Goal: Task Accomplishment & Management: Manage account settings

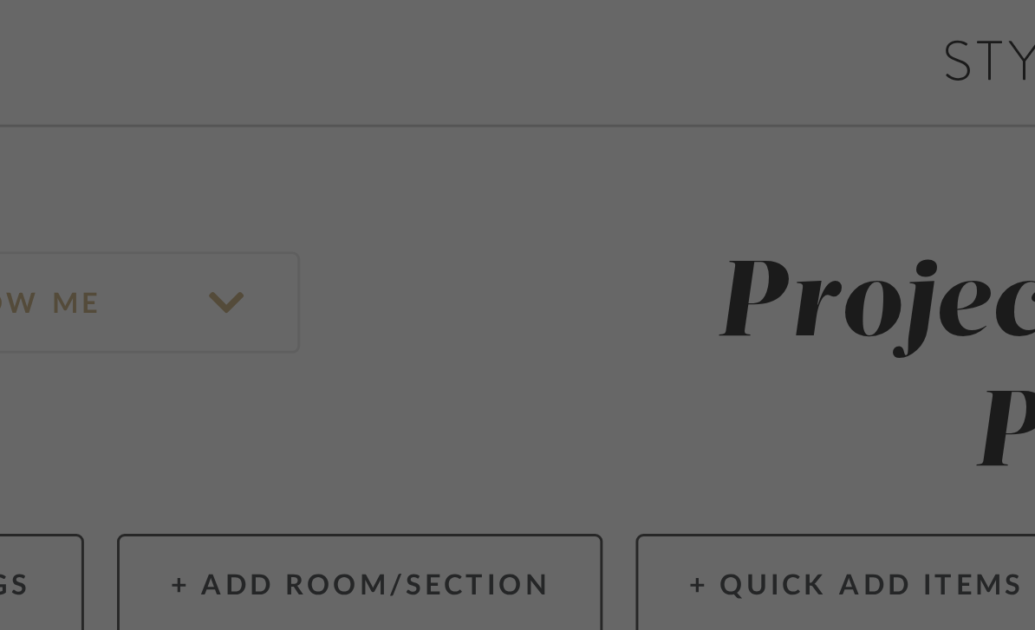
scroll to position [0, 143]
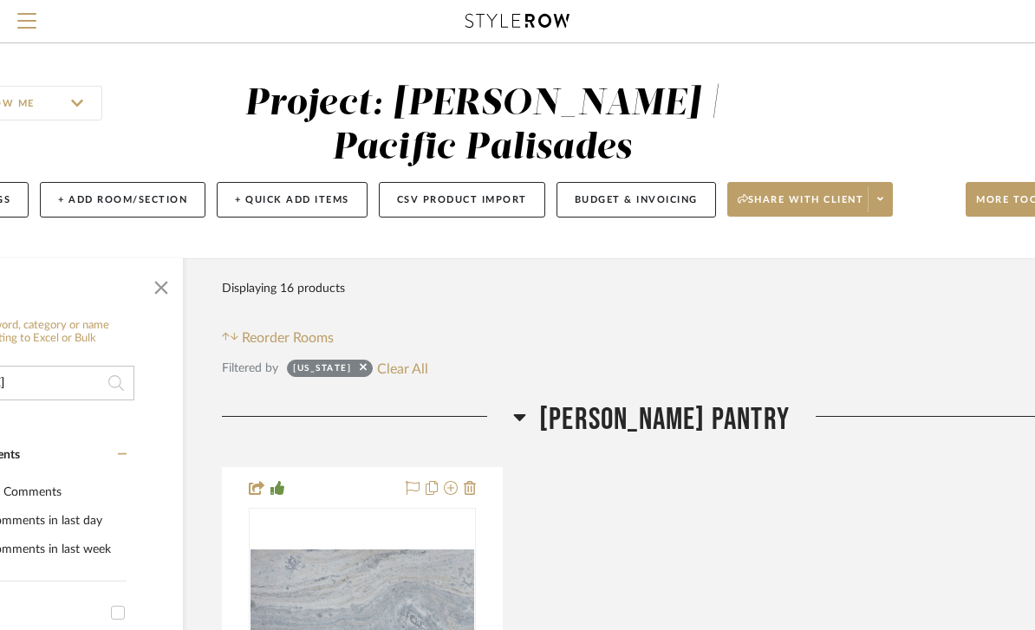
click at [428, 372] on button "Clear All" at bounding box center [402, 368] width 51 height 23
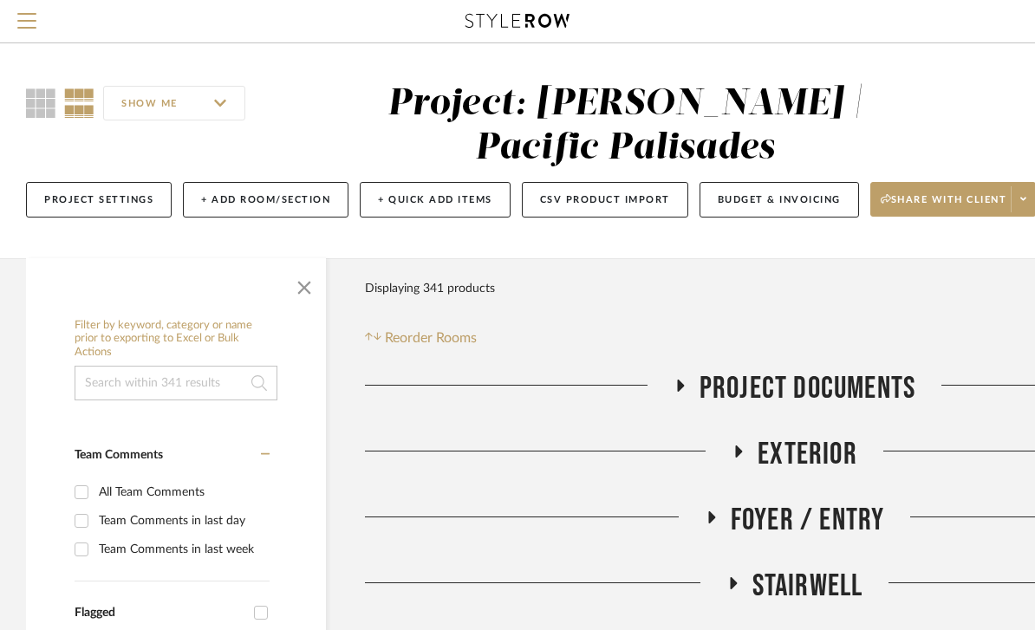
click at [202, 379] on input at bounding box center [176, 383] width 203 height 35
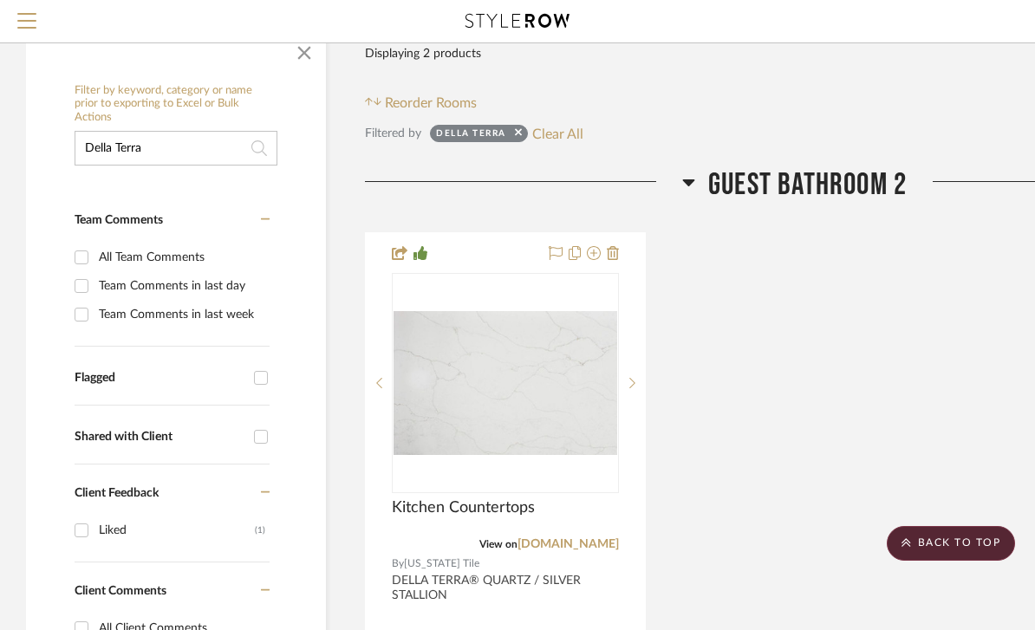
scroll to position [138, 0]
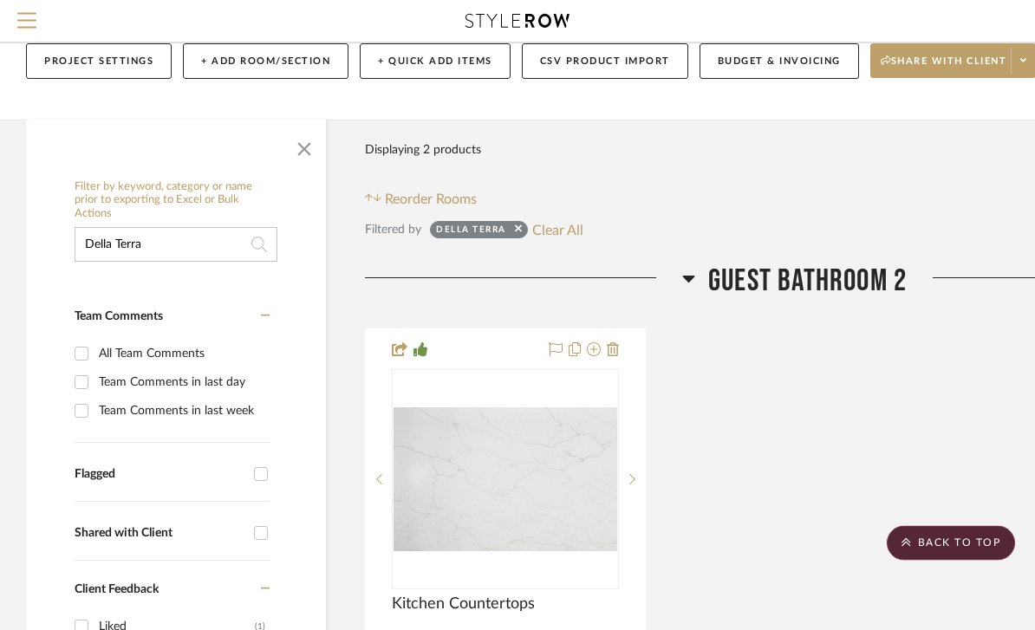
click at [221, 262] on input "Della Terra" at bounding box center [176, 245] width 203 height 35
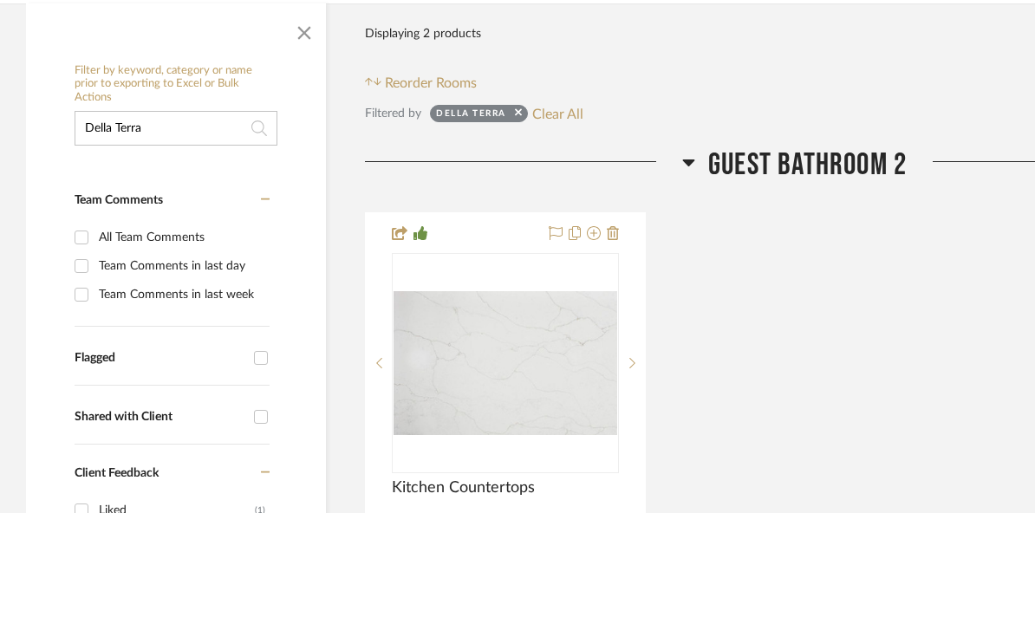
click at [213, 228] on input "Della Terra" at bounding box center [176, 245] width 203 height 35
click at [214, 228] on input "Della Terra" at bounding box center [176, 245] width 203 height 35
type input "[US_STATE]"
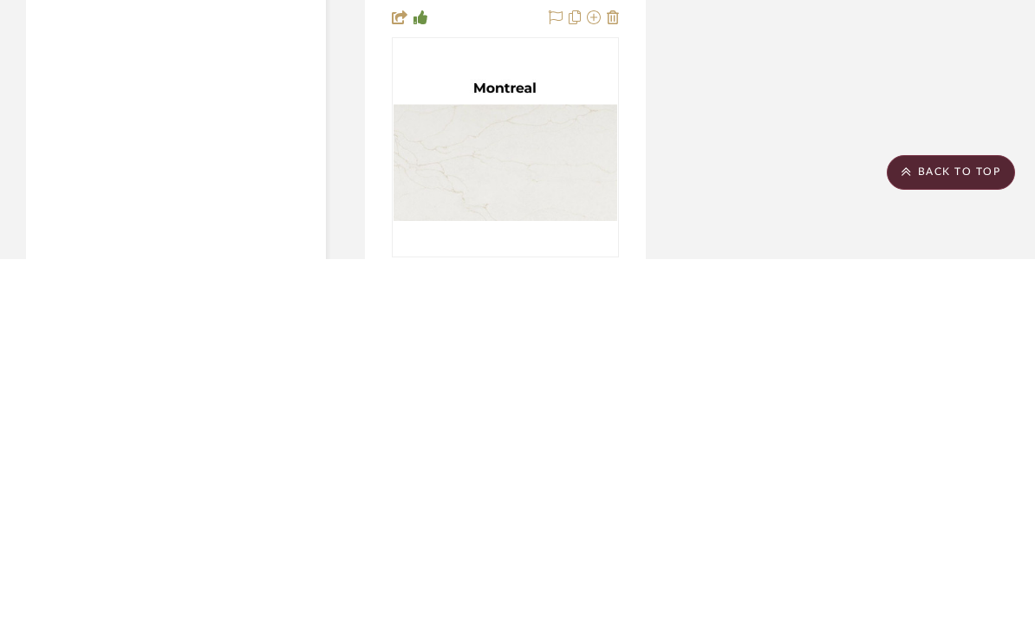
scroll to position [1796, 0]
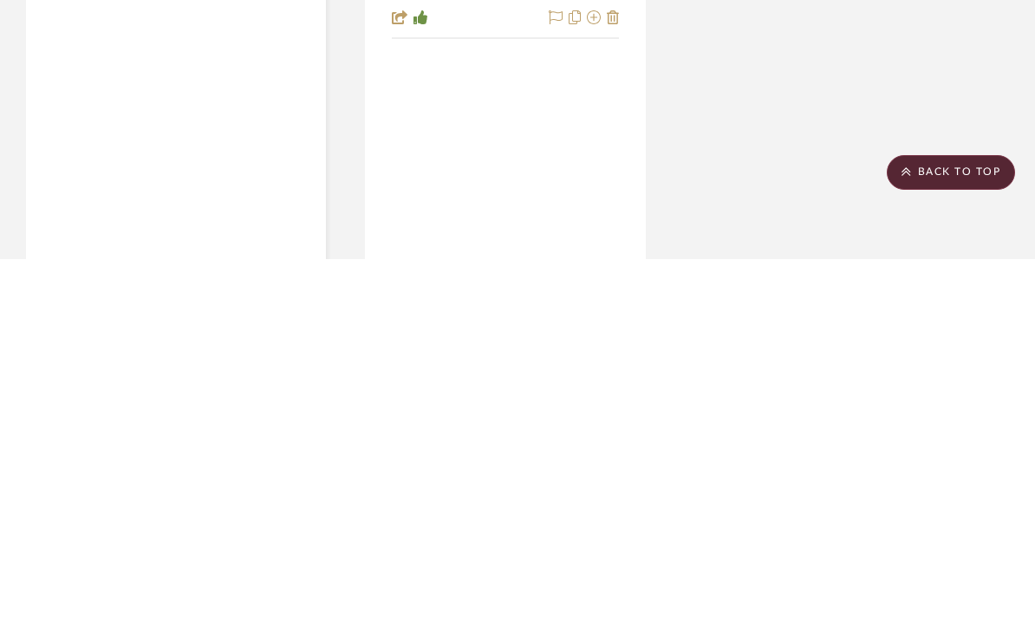
click at [0, 0] on img at bounding box center [0, 0] width 0 height 0
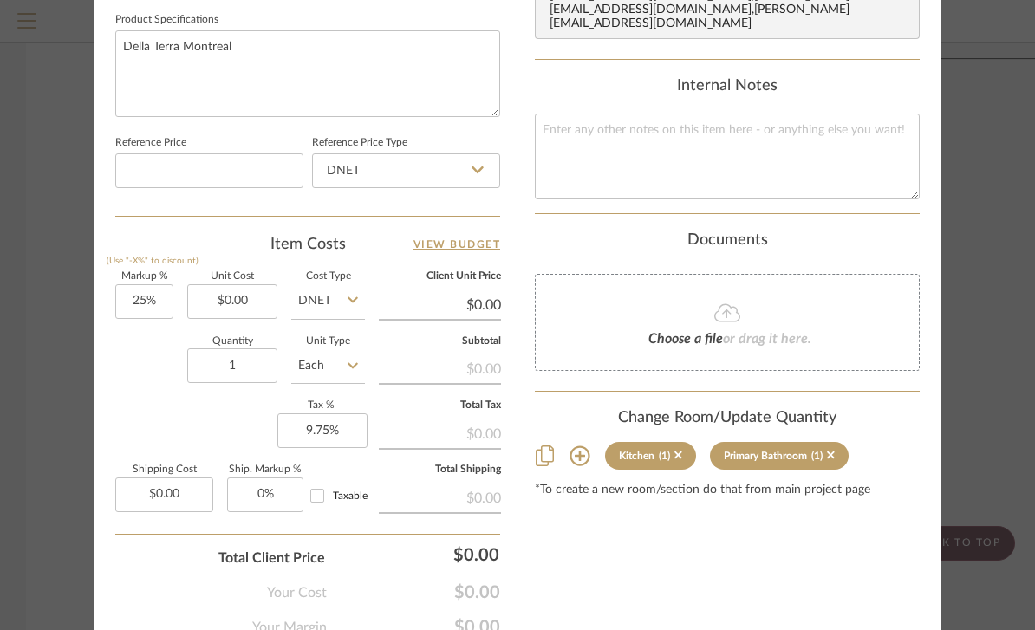
scroll to position [905, 0]
click at [580, 448] on icon at bounding box center [580, 458] width 20 height 20
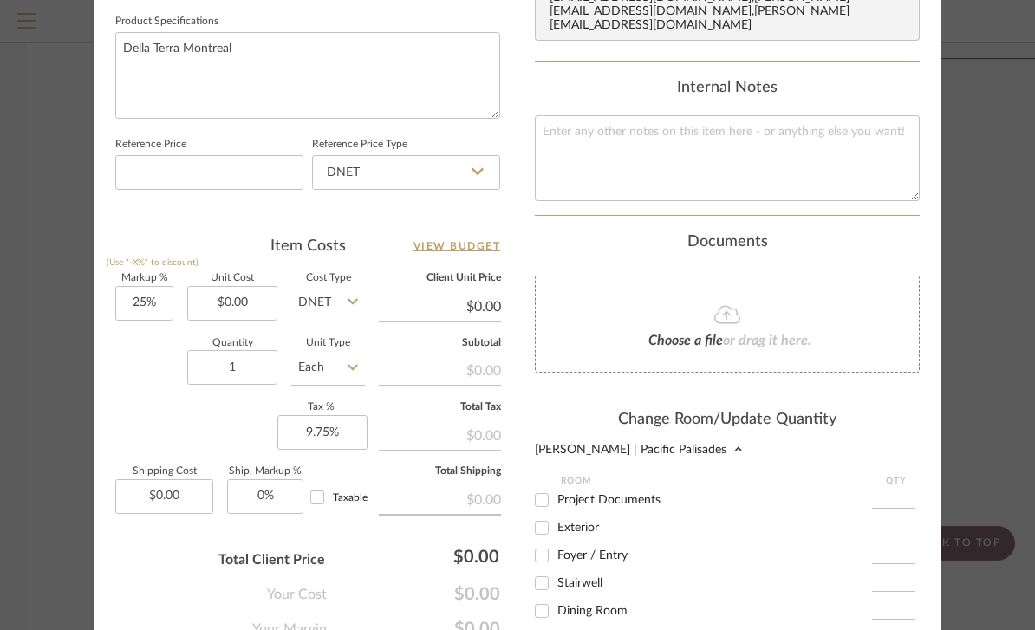
click at [668, 444] on div "[PERSON_NAME] | Pacific Palisades" at bounding box center [727, 450] width 385 height 12
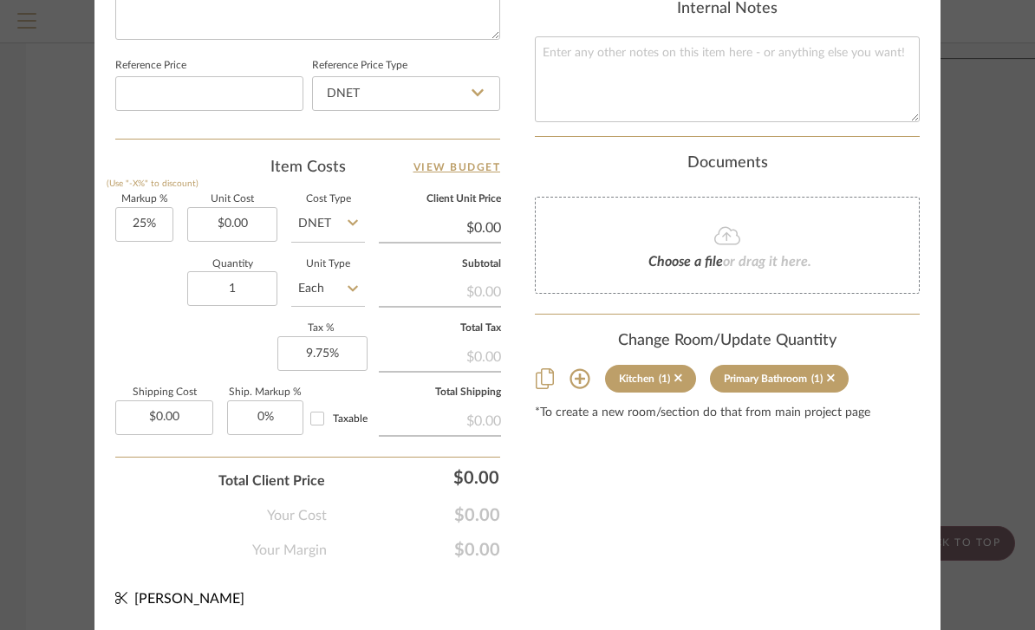
scroll to position [983, 0]
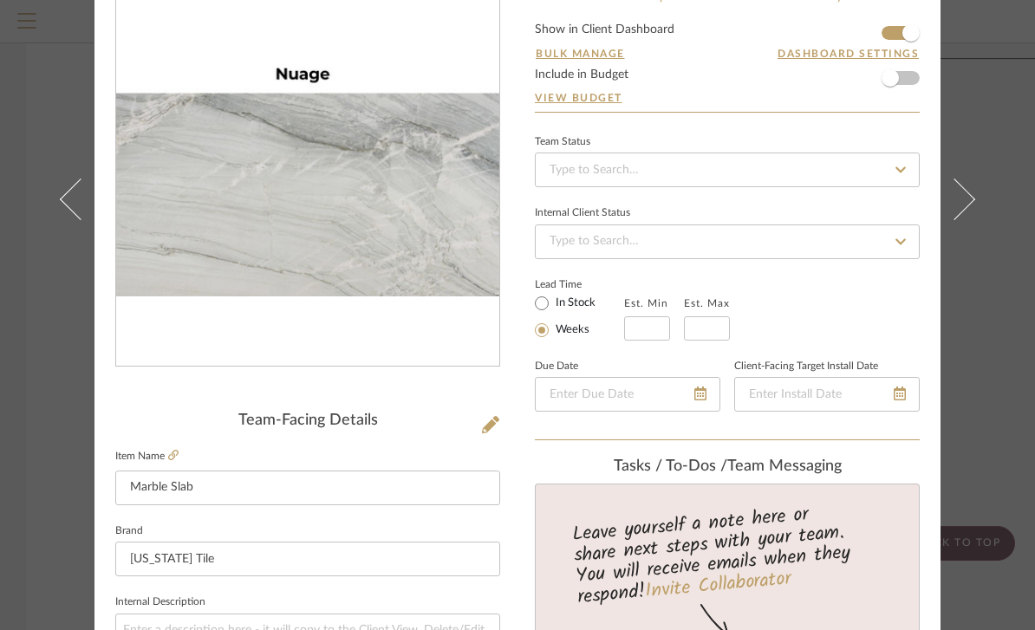
click at [91, 219] on icon at bounding box center [81, 199] width 42 height 42
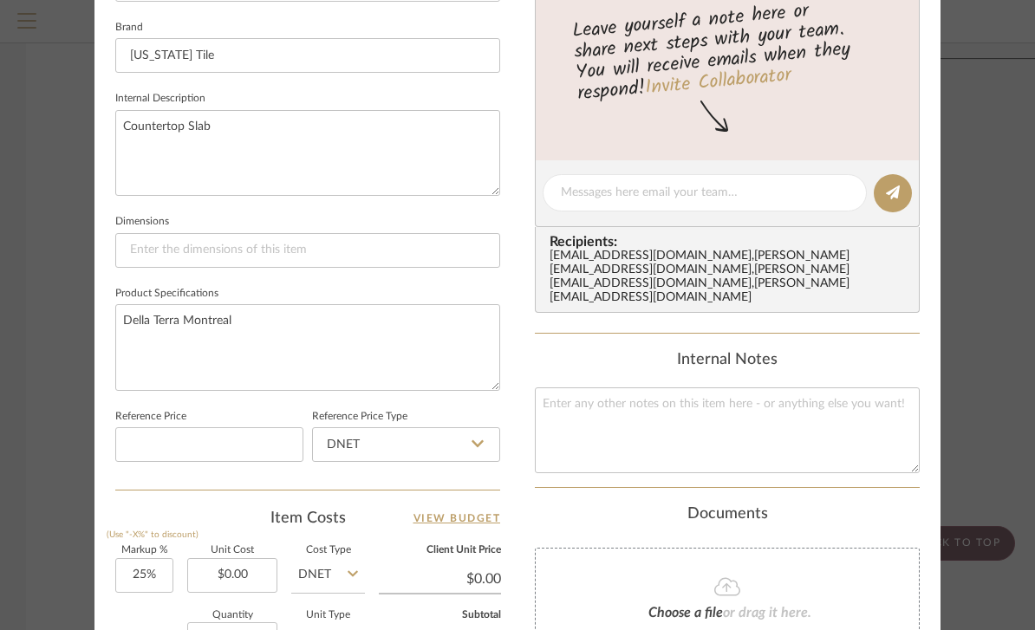
scroll to position [636, 0]
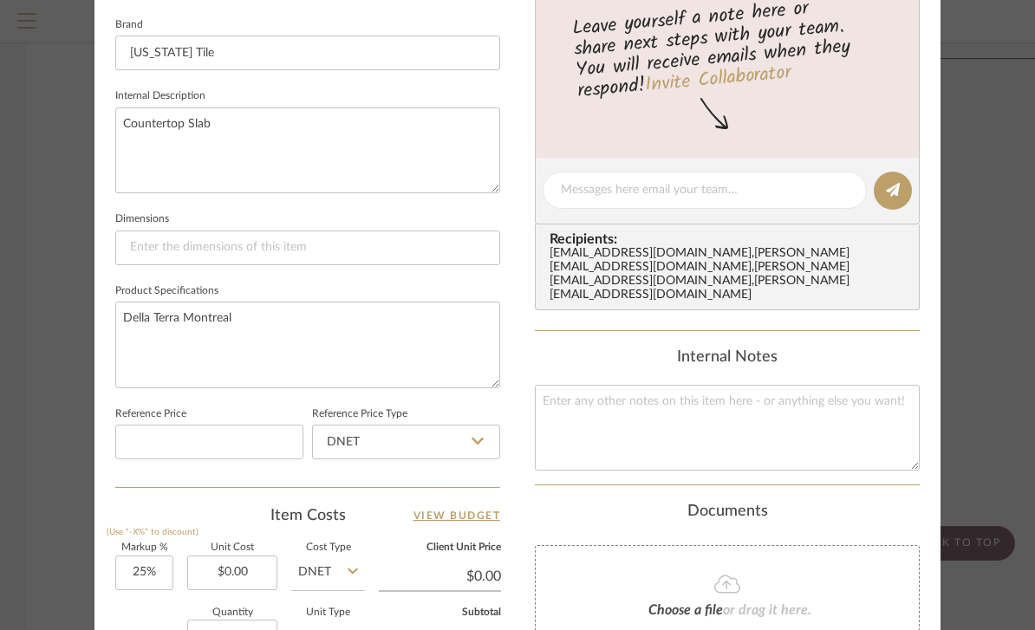
click at [29, 131] on div "[PERSON_NAME] | Pacific Palisades Kitchen Countertop Team View Client View Orde…" at bounding box center [517, 315] width 1035 height 630
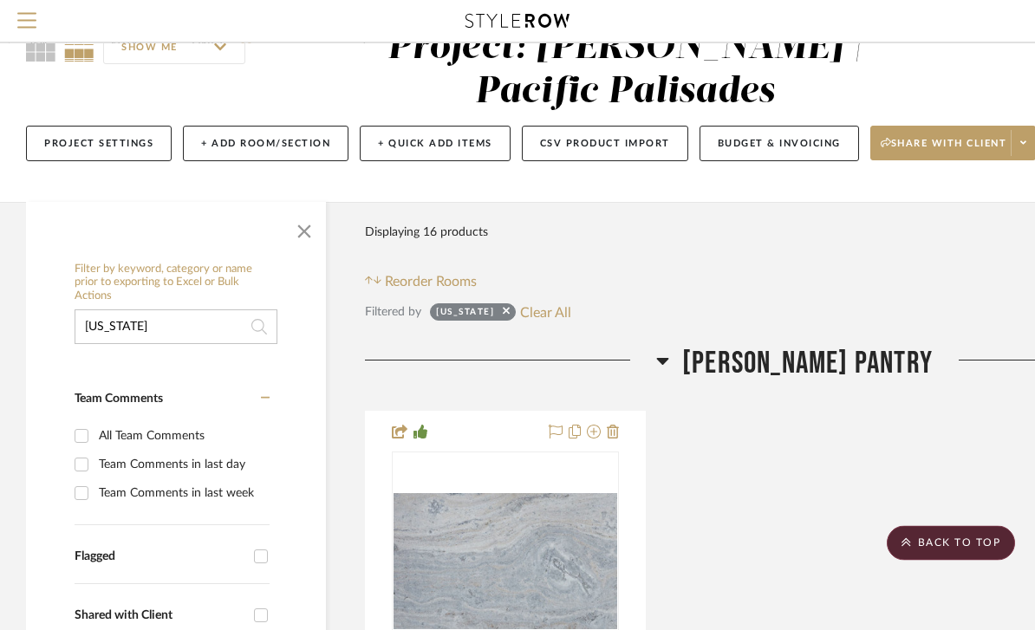
scroll to position [0, 0]
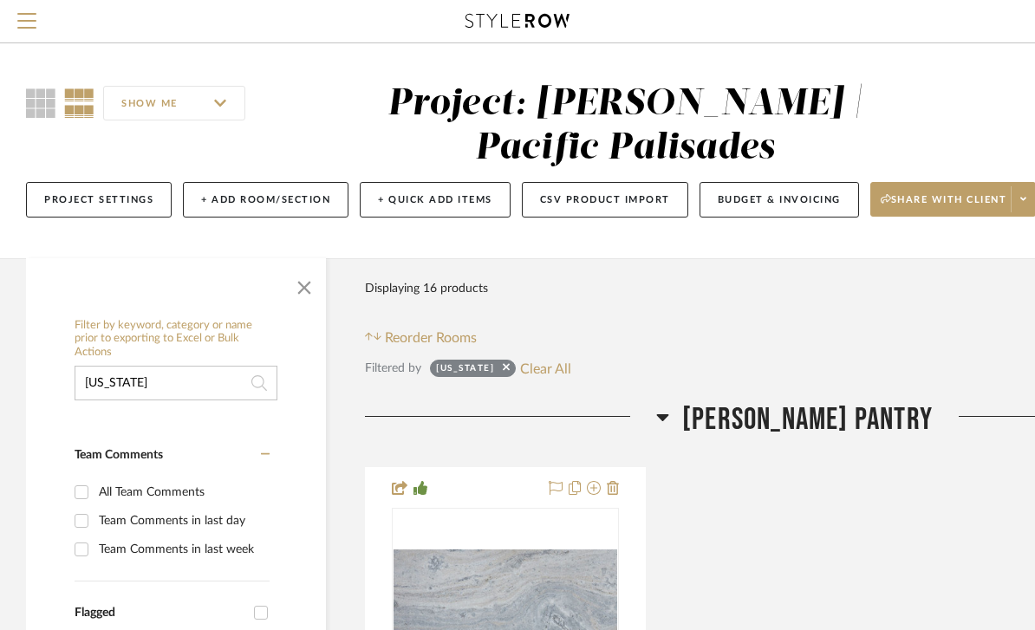
click at [25, 24] on span "Menu" at bounding box center [26, 26] width 19 height 26
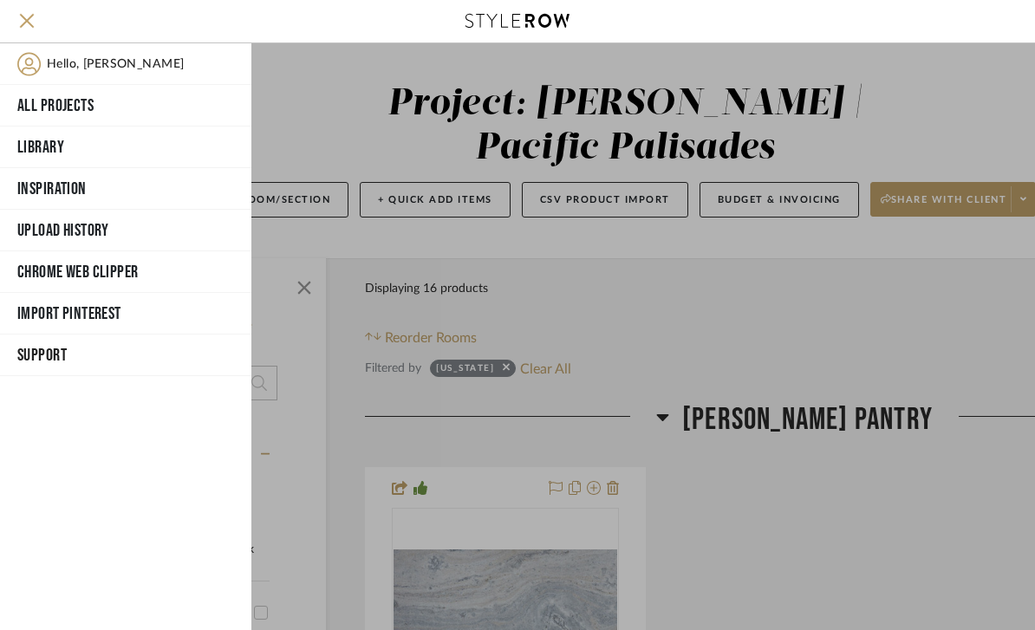
click at [38, 148] on button "Library" at bounding box center [125, 148] width 251 height 42
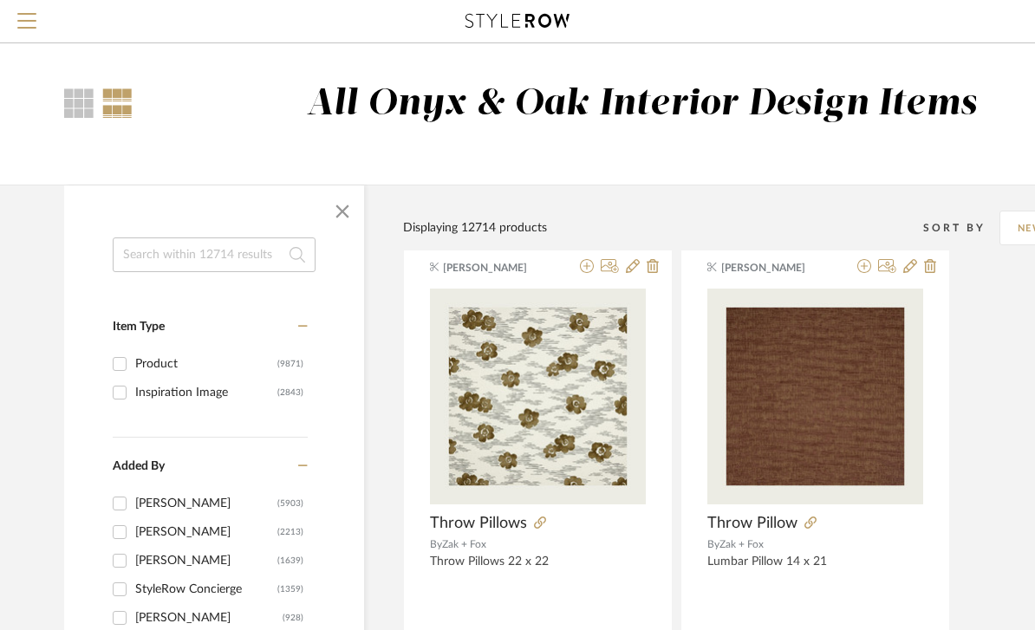
click at [185, 254] on input at bounding box center [214, 255] width 203 height 35
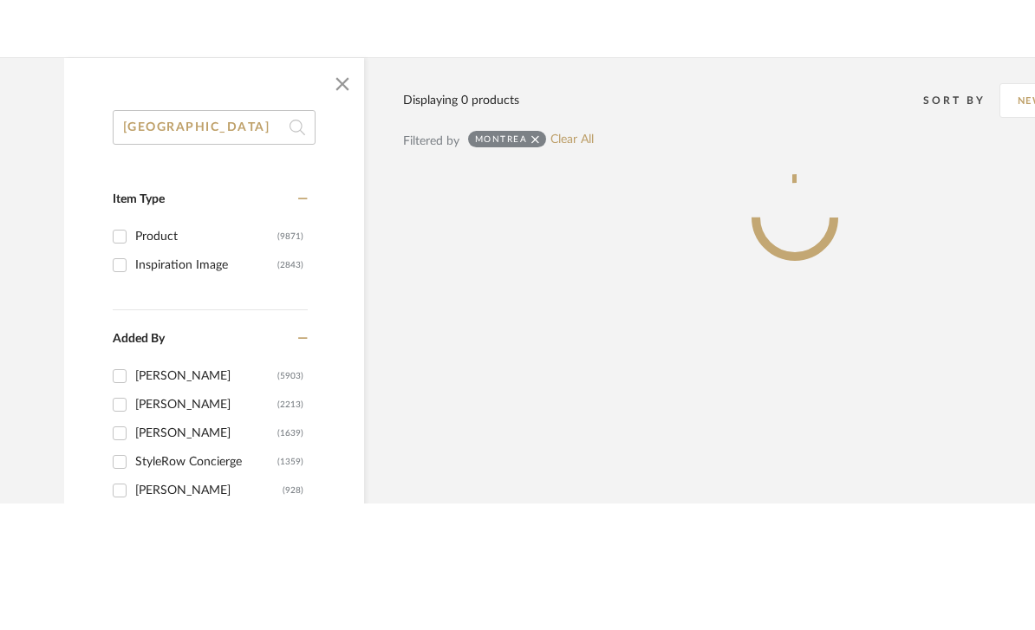
type input "[GEOGRAPHIC_DATA]"
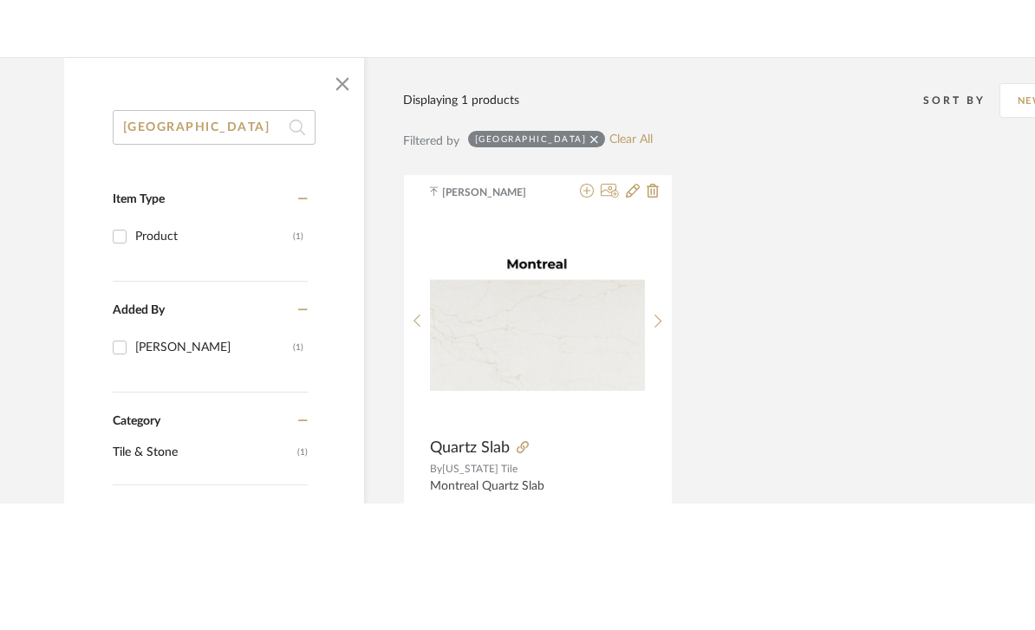
scroll to position [127, 0]
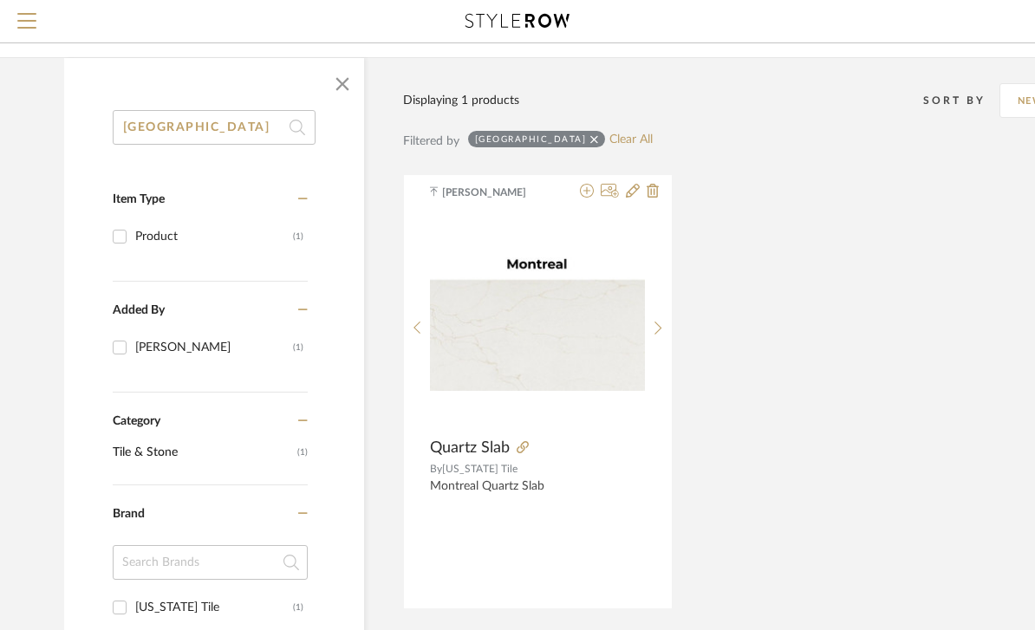
click at [0, 0] on img at bounding box center [0, 0] width 0 height 0
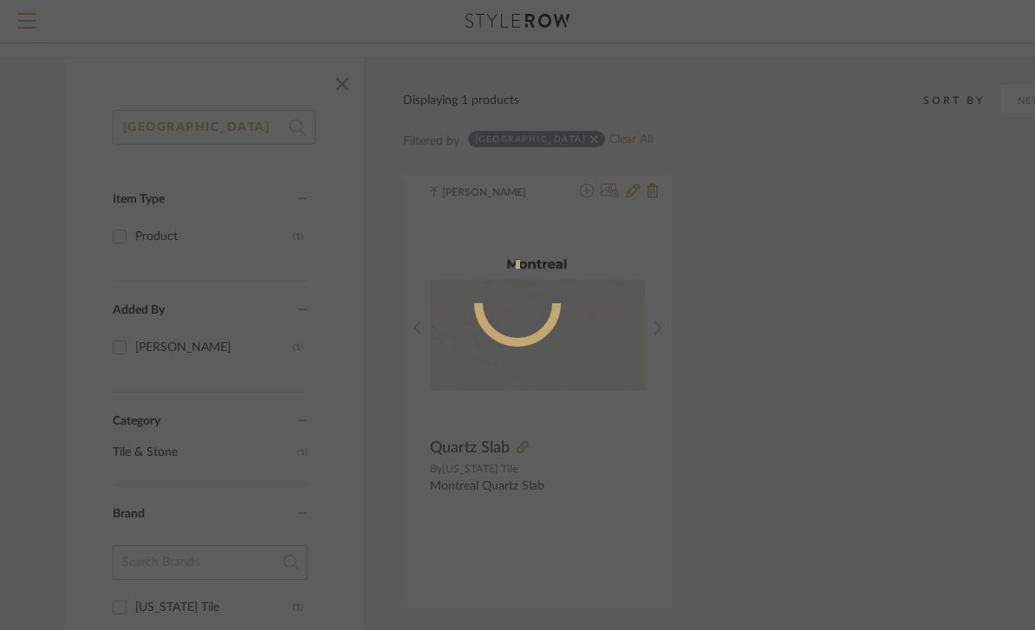
scroll to position [0, 0]
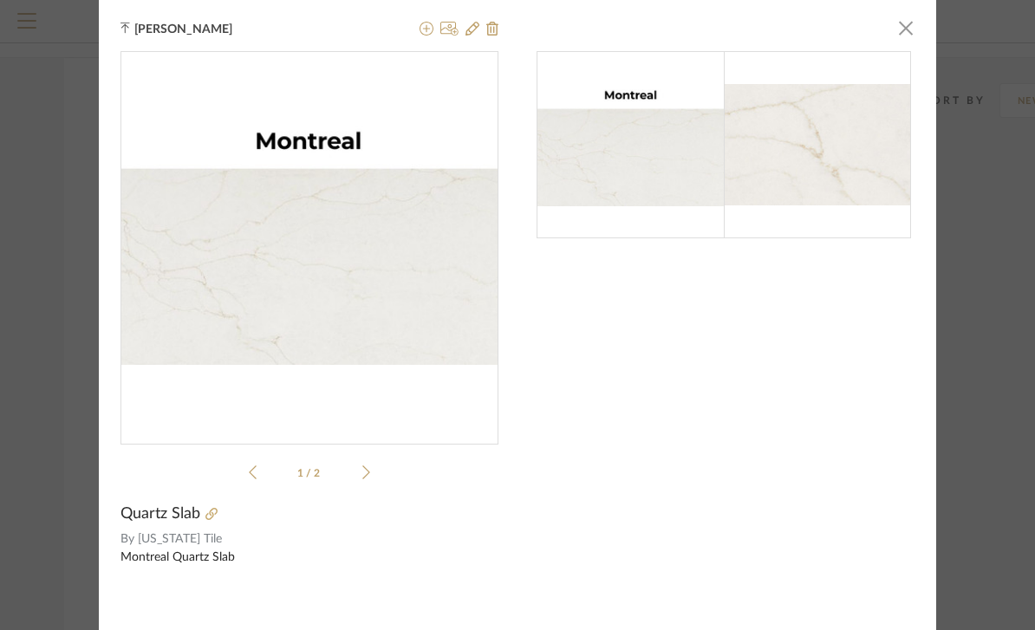
click at [899, 30] on span "button" at bounding box center [906, 27] width 35 height 35
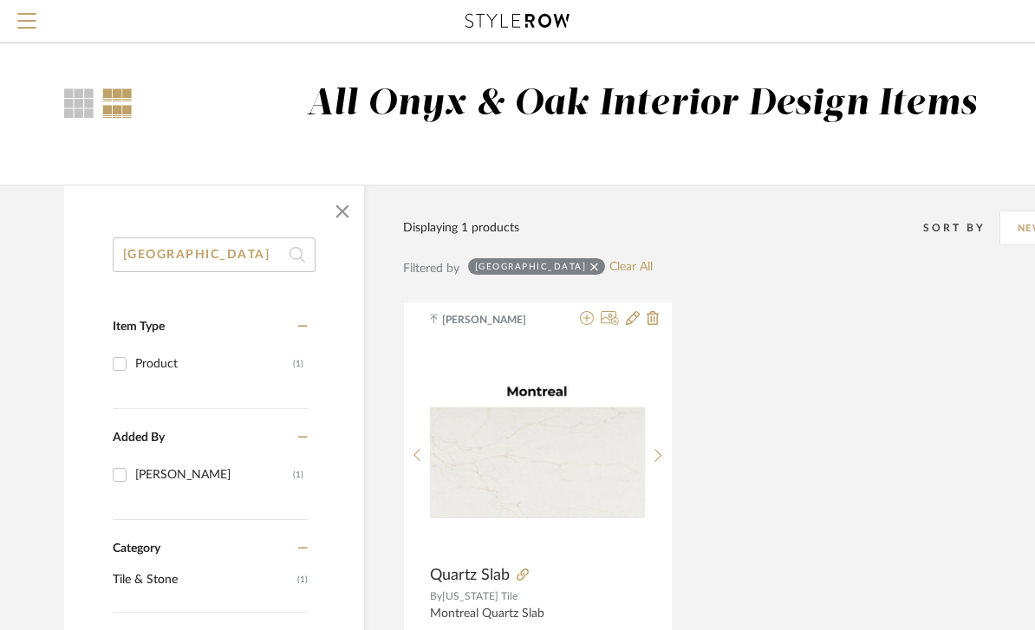
scroll to position [127, 0]
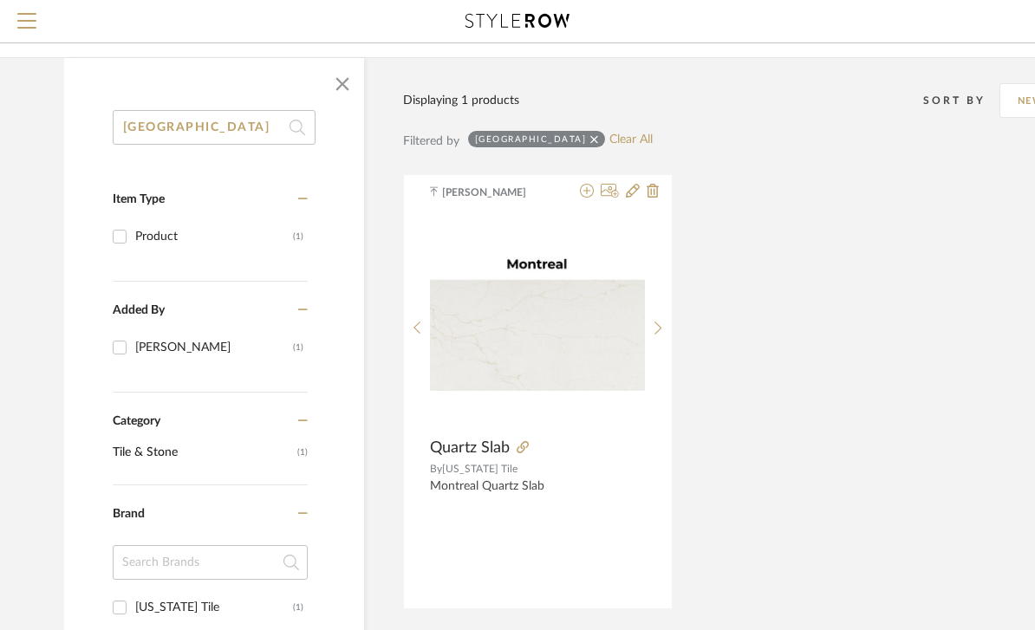
click at [588, 199] on fa-icon at bounding box center [587, 192] width 14 height 14
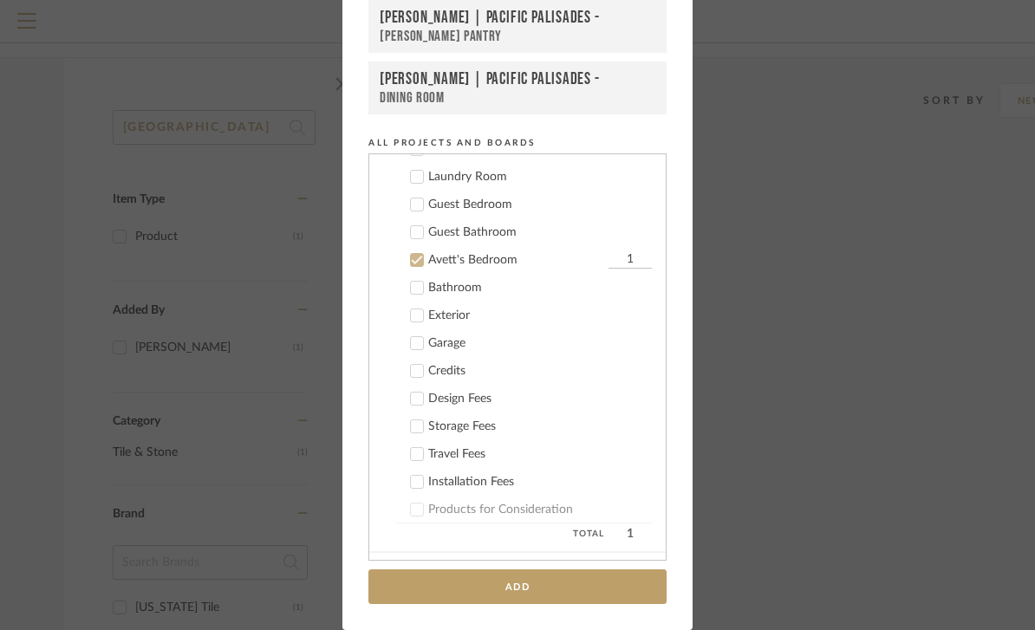
scroll to position [937, 0]
click at [428, 281] on div "Bathroom" at bounding box center [540, 288] width 224 height 15
click at [410, 290] on div at bounding box center [417, 288] width 14 height 14
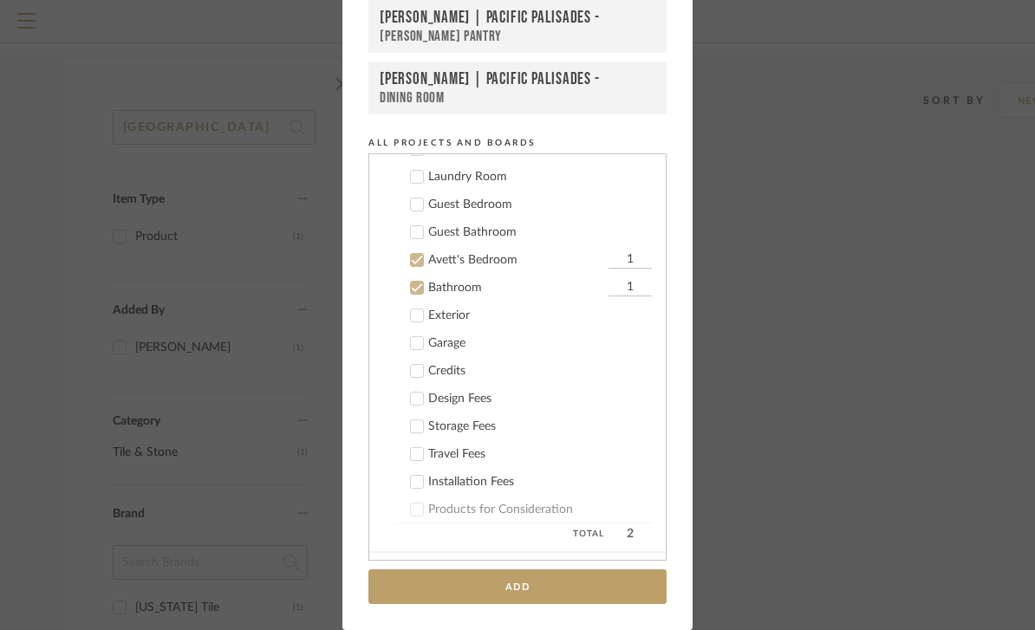
checkbox input "false"
click at [414, 262] on icon at bounding box center [417, 261] width 11 height 9
checkbox input "false"
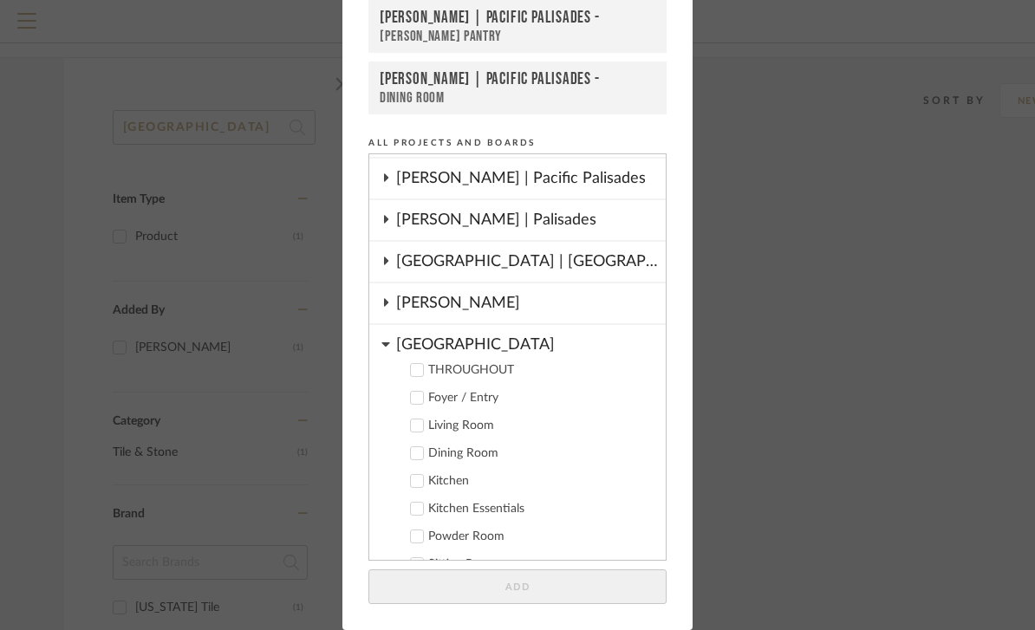
scroll to position [329, 0]
click at [388, 346] on icon at bounding box center [386, 343] width 9 height 14
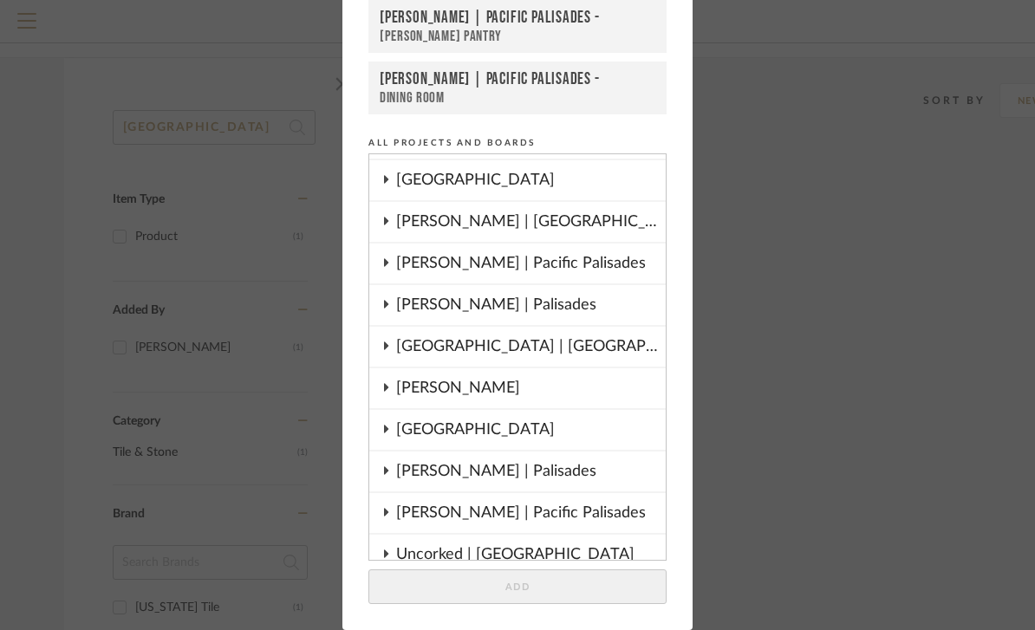
scroll to position [242, 0]
click at [374, 266] on cdk-nested-tree-node "[PERSON_NAME] | Pacific Palisades" at bounding box center [517, 265] width 297 height 42
click at [389, 271] on fa-icon at bounding box center [386, 264] width 9 height 14
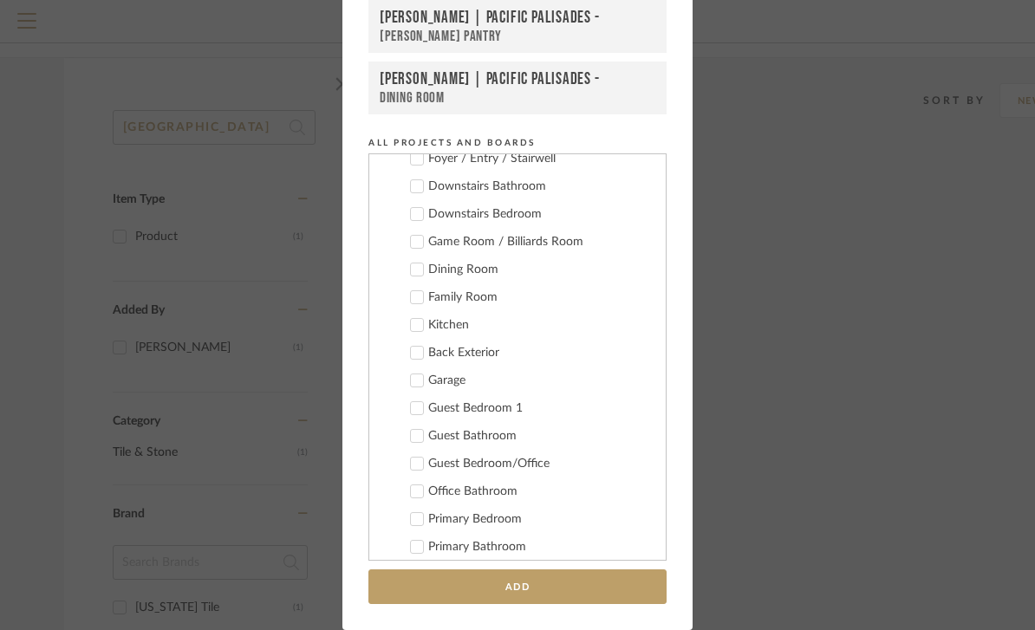
scroll to position [428, 0]
click at [418, 328] on icon at bounding box center [417, 325] width 12 height 12
checkbox input "true"
checkbox input "false"
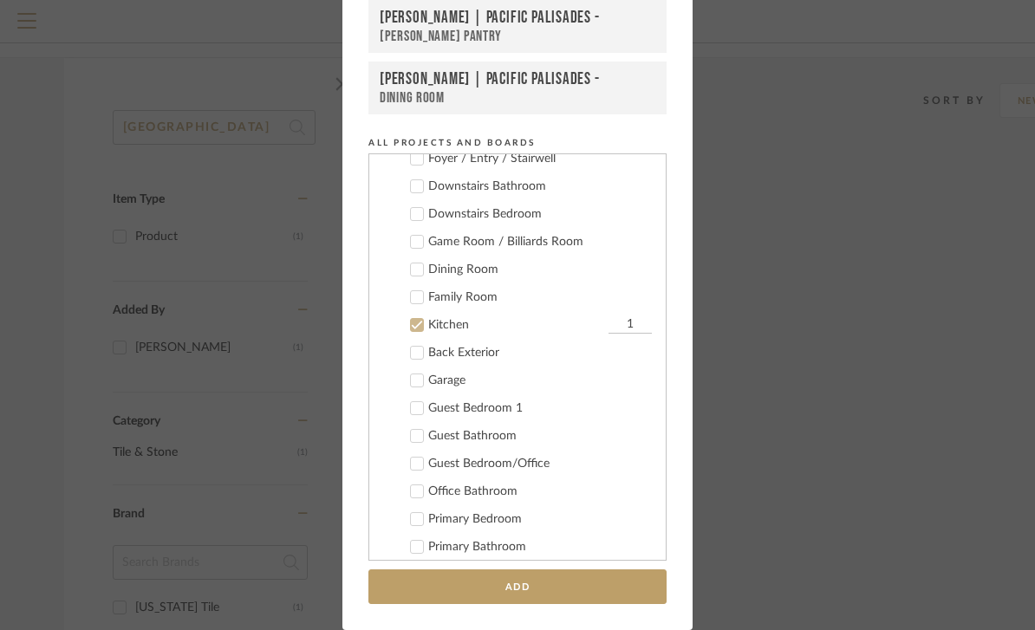
click at [620, 584] on button "Add" at bounding box center [518, 588] width 298 height 36
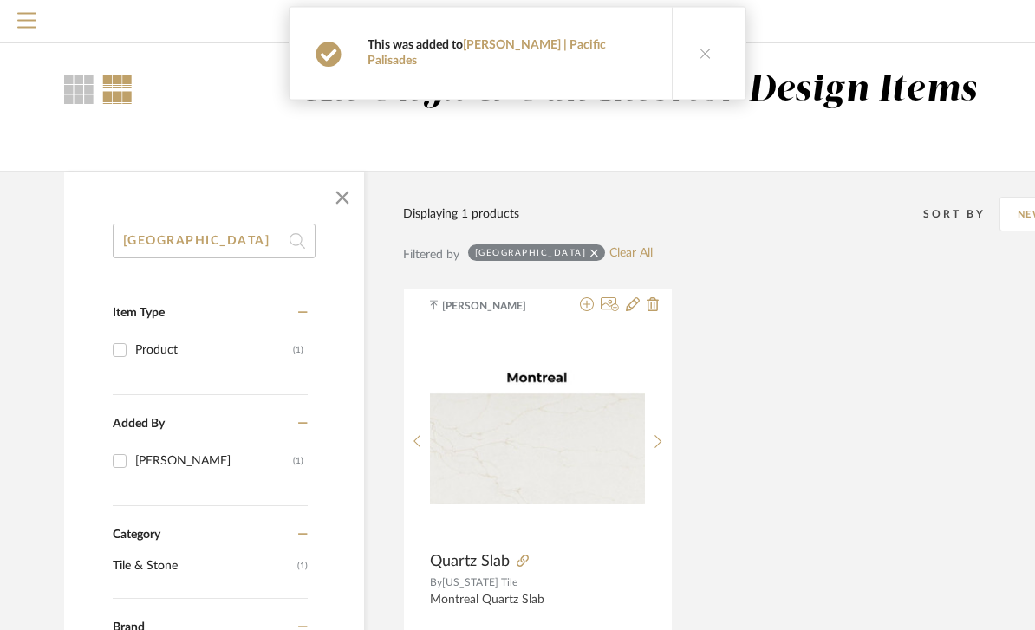
scroll to position [0, 0]
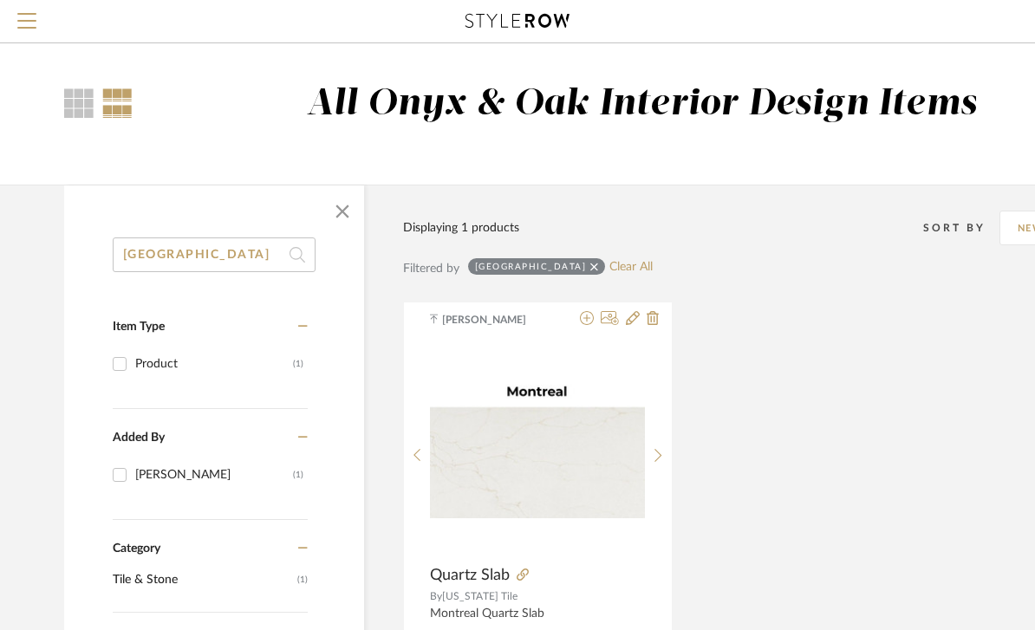
click at [610, 269] on link "Clear All" at bounding box center [631, 267] width 43 height 15
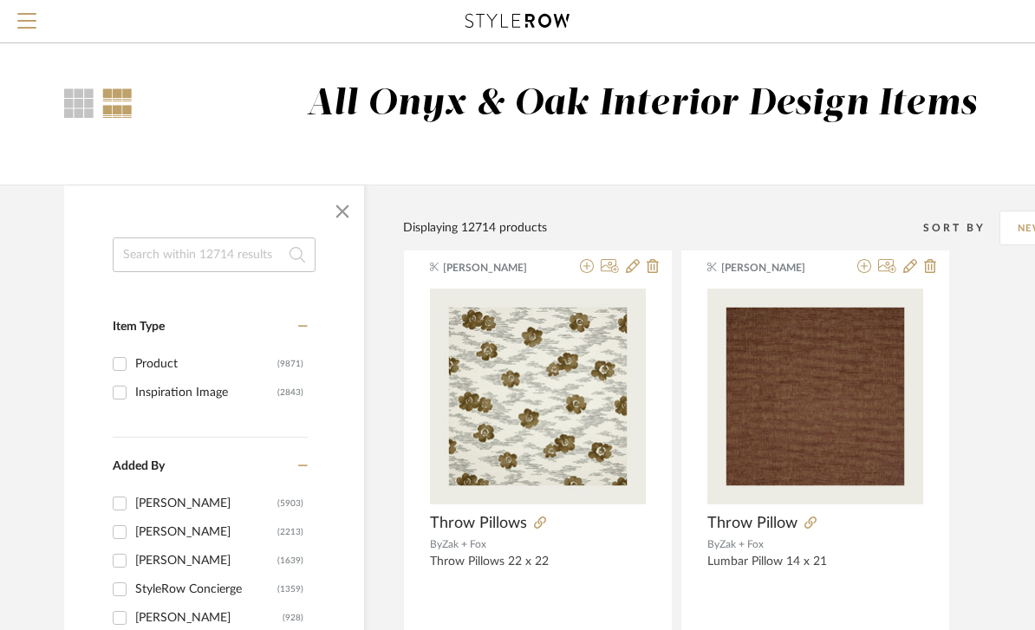
click at [32, 33] on span "Menu" at bounding box center [26, 26] width 19 height 26
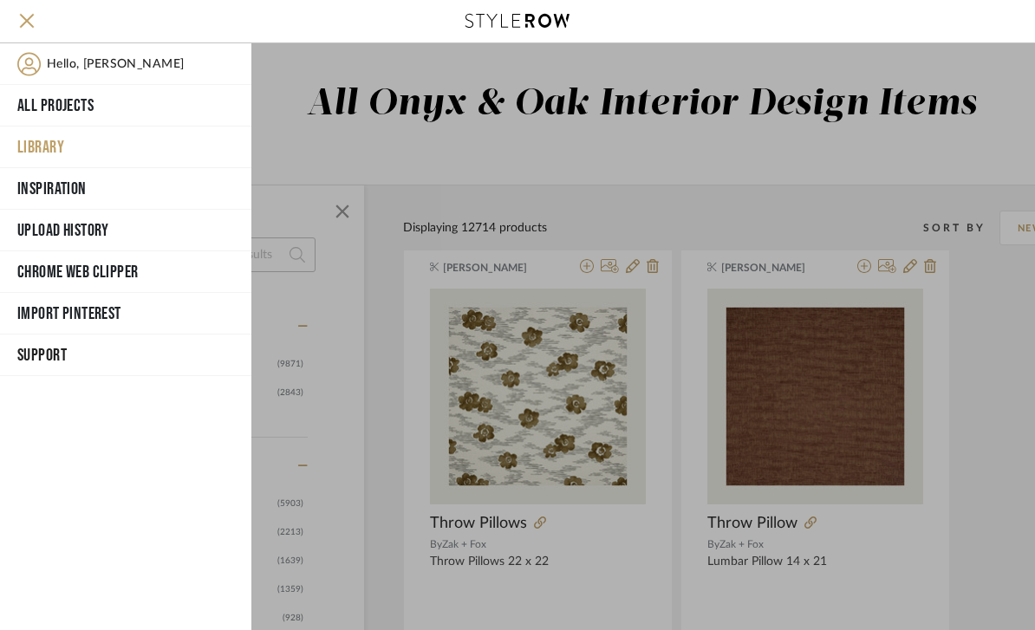
click at [48, 112] on button "All Projects" at bounding box center [125, 106] width 251 height 42
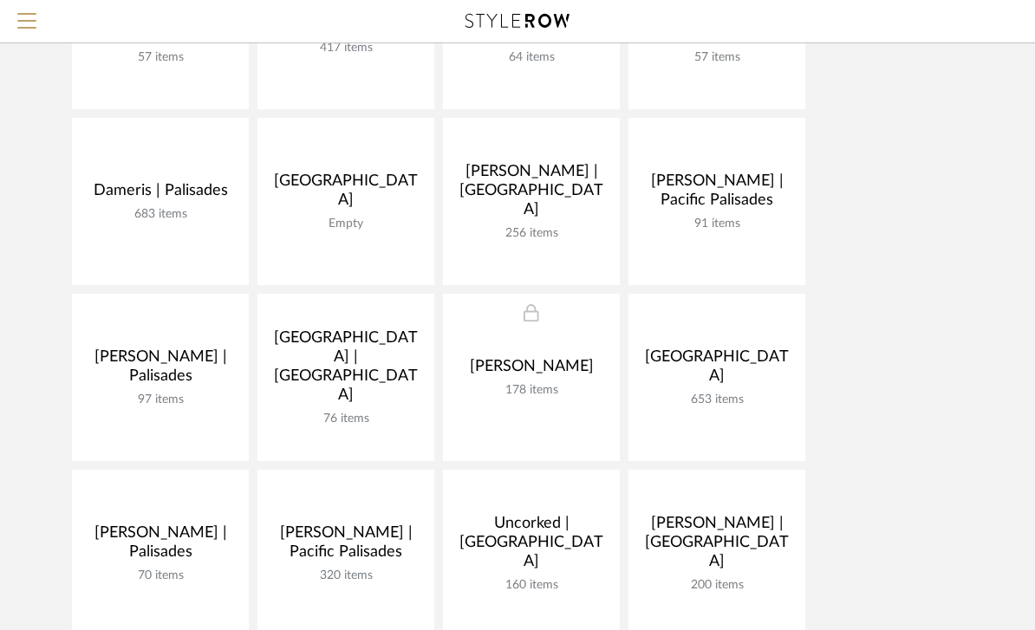
scroll to position [275, 0]
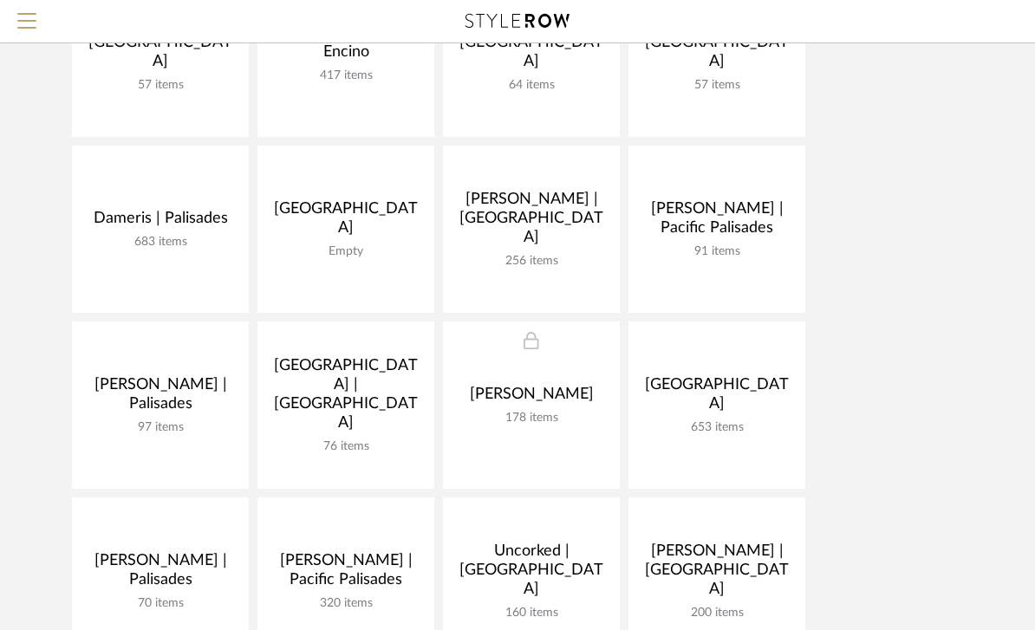
click at [0, 0] on link at bounding box center [0, 0] width 0 height 0
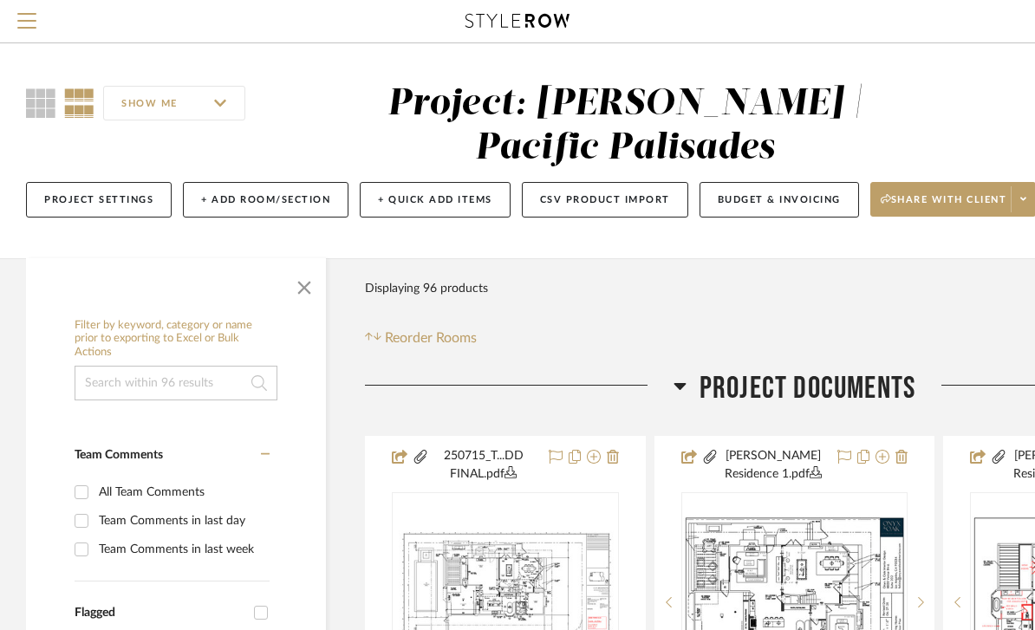
click at [679, 389] on icon at bounding box center [680, 386] width 12 height 7
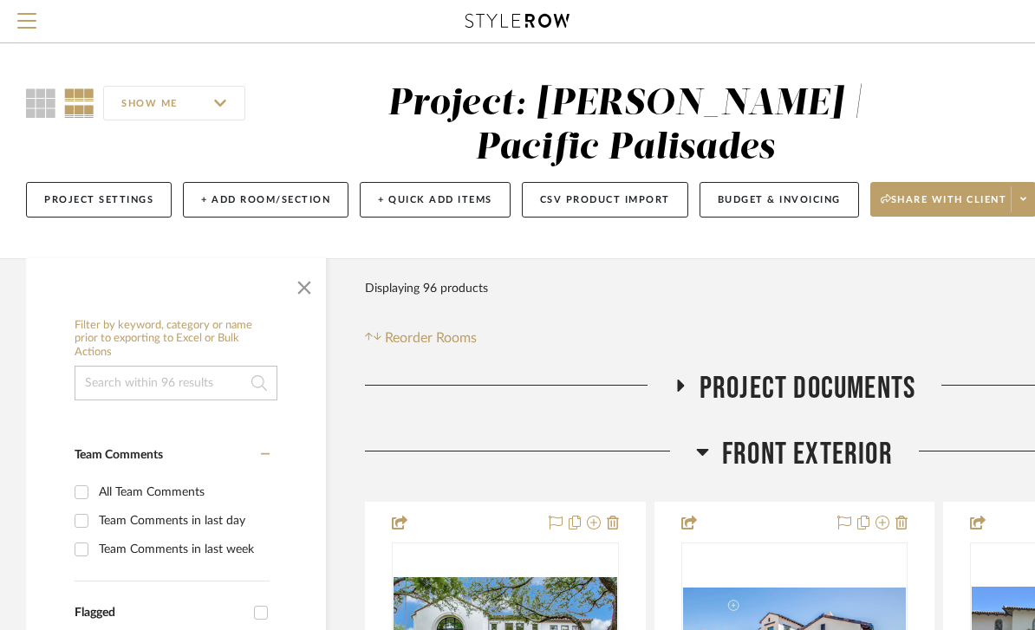
click at [678, 388] on icon at bounding box center [680, 386] width 7 height 12
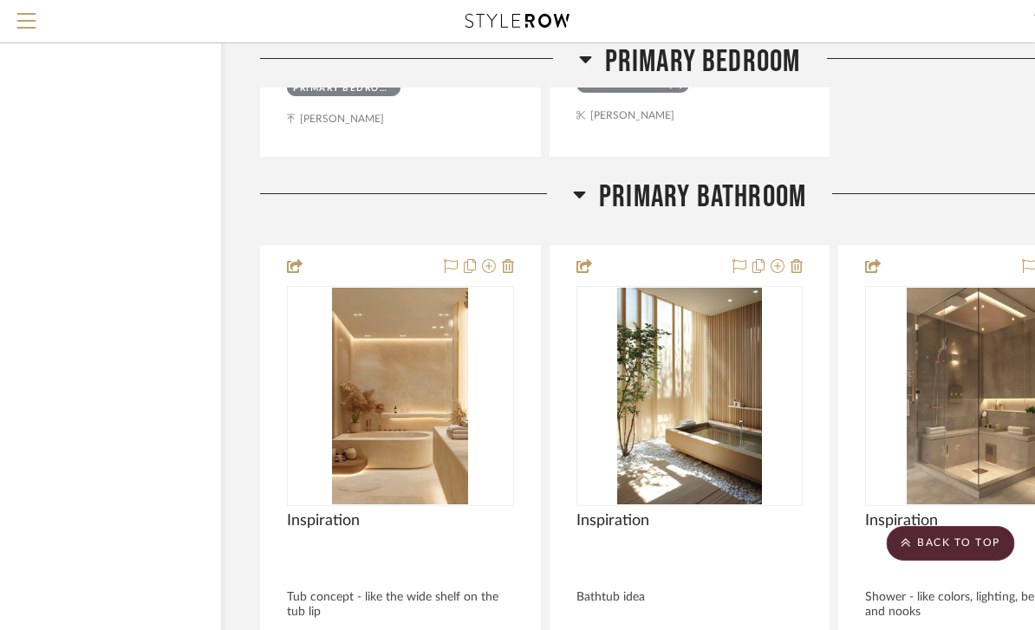
scroll to position [17323, 105]
